Goal: Task Accomplishment & Management: Manage account settings

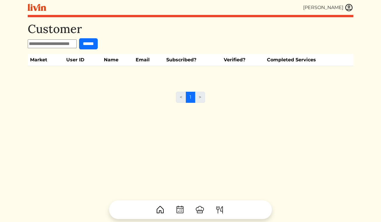
click at [347, 8] on img at bounding box center [349, 7] width 9 height 9
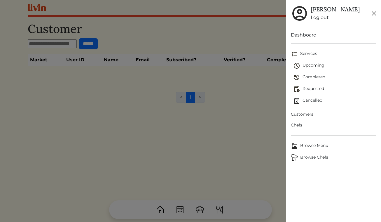
click at [313, 64] on span "Upcoming" at bounding box center [334, 65] width 83 height 7
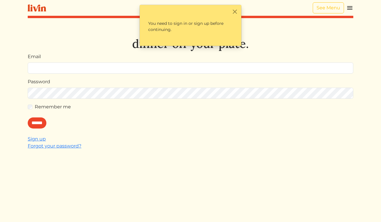
click at [176, 66] on input "Email" at bounding box center [191, 67] width 326 height 11
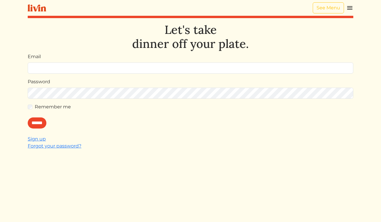
click at [350, 7] on img at bounding box center [349, 7] width 7 height 7
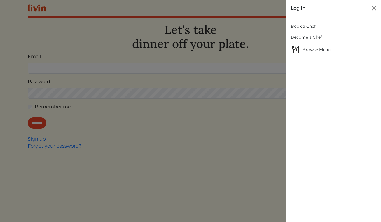
click at [201, 61] on div at bounding box center [190, 111] width 381 height 222
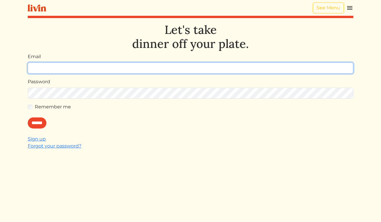
click at [216, 72] on input "Email" at bounding box center [191, 67] width 326 height 11
type input "*"
type input "**********"
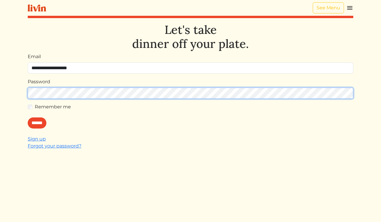
click at [28, 117] on input "******" at bounding box center [37, 122] width 19 height 11
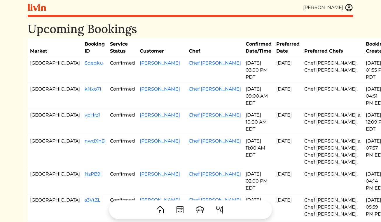
click at [347, 9] on img at bounding box center [349, 7] width 9 height 9
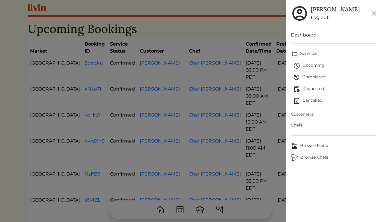
click at [242, 11] on div at bounding box center [190, 111] width 381 height 222
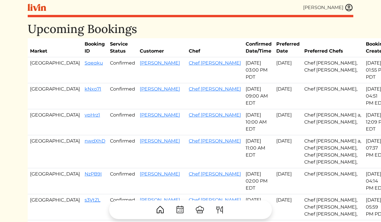
click at [347, 8] on img at bounding box center [349, 7] width 9 height 9
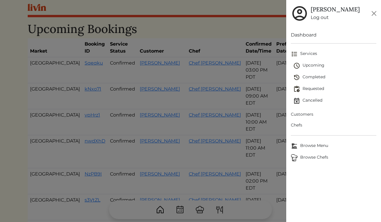
click at [308, 111] on span "Customers" at bounding box center [334, 114] width 86 height 6
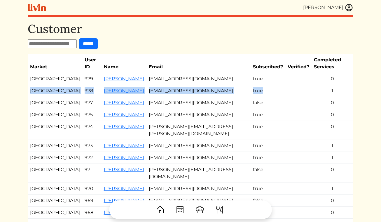
drag, startPoint x: 31, startPoint y: 84, endPoint x: 254, endPoint y: 81, distance: 223.5
click at [254, 85] on tr "Los Angeles 978 [PERSON_NAME] [EMAIL_ADDRESS][DOMAIN_NAME] true 1" at bounding box center [191, 91] width 326 height 12
copy tr "Los Angeles 978 [PERSON_NAME] [EMAIL_ADDRESS][DOMAIN_NAME] true"
